Goal: Information Seeking & Learning: Learn about a topic

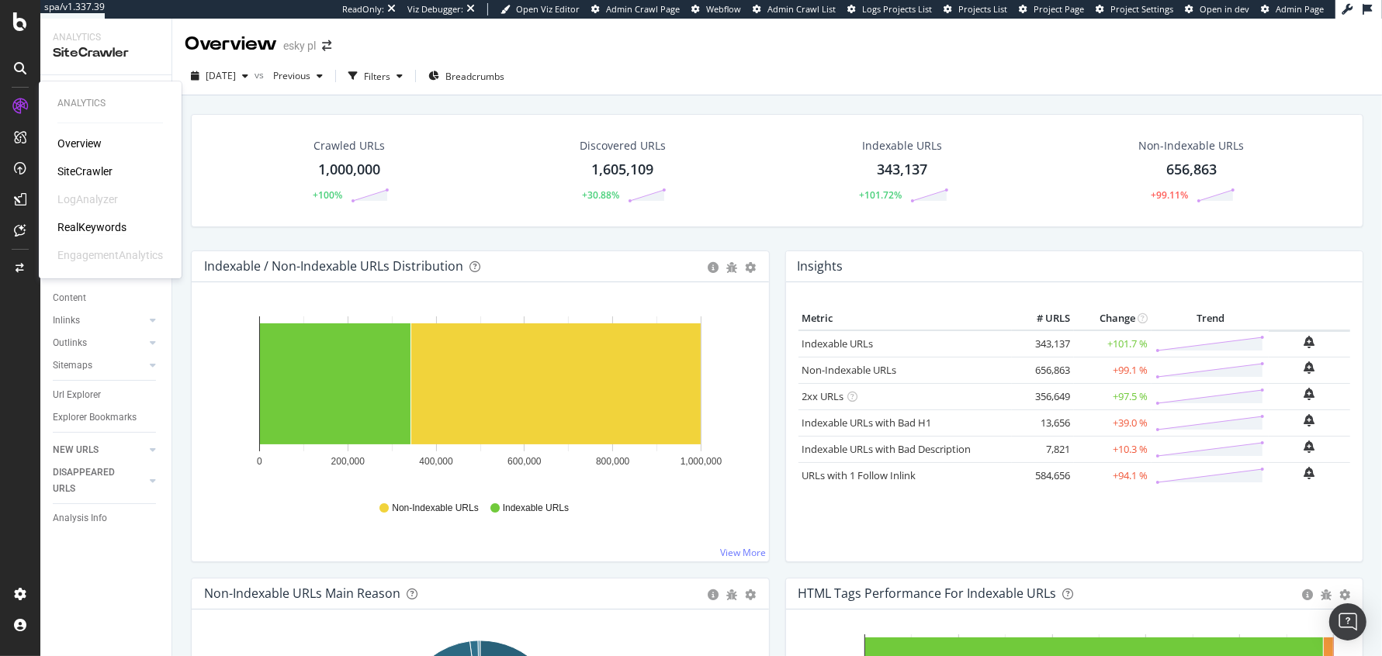
click at [90, 230] on div "RealKeywords" at bounding box center [91, 228] width 69 height 16
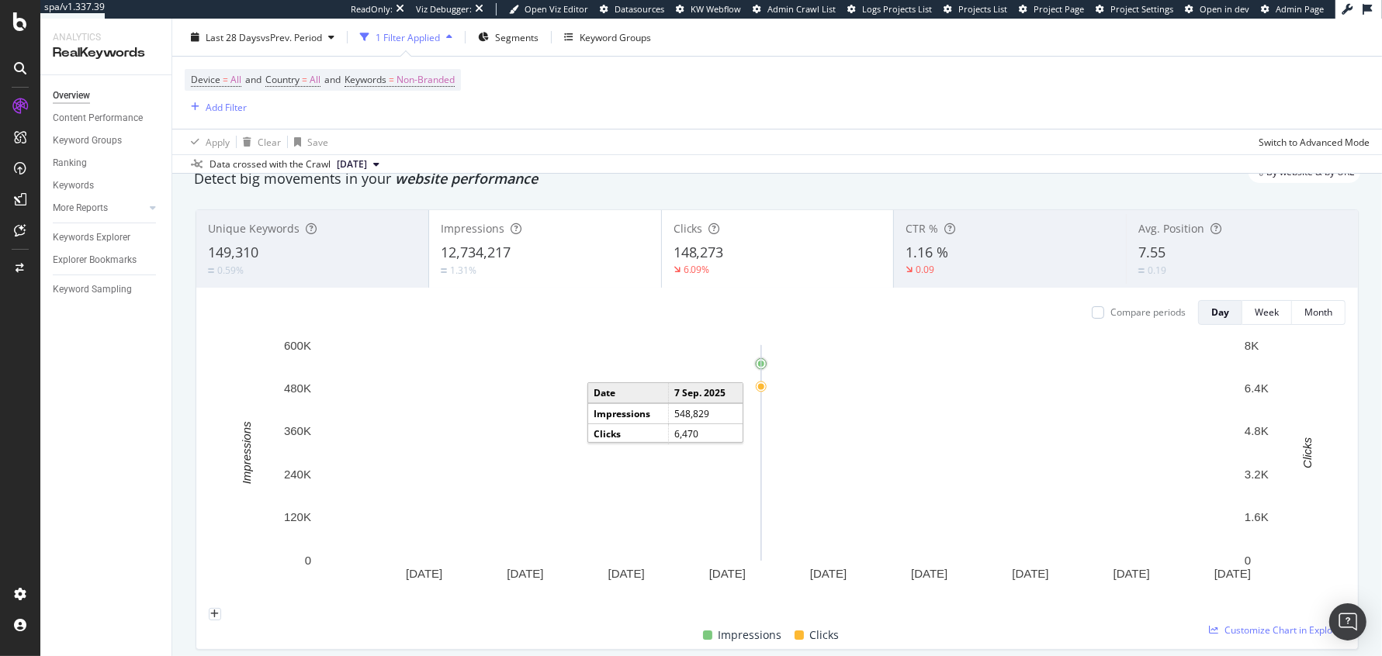
scroll to position [39, 0]
